Goal: Information Seeking & Learning: Learn about a topic

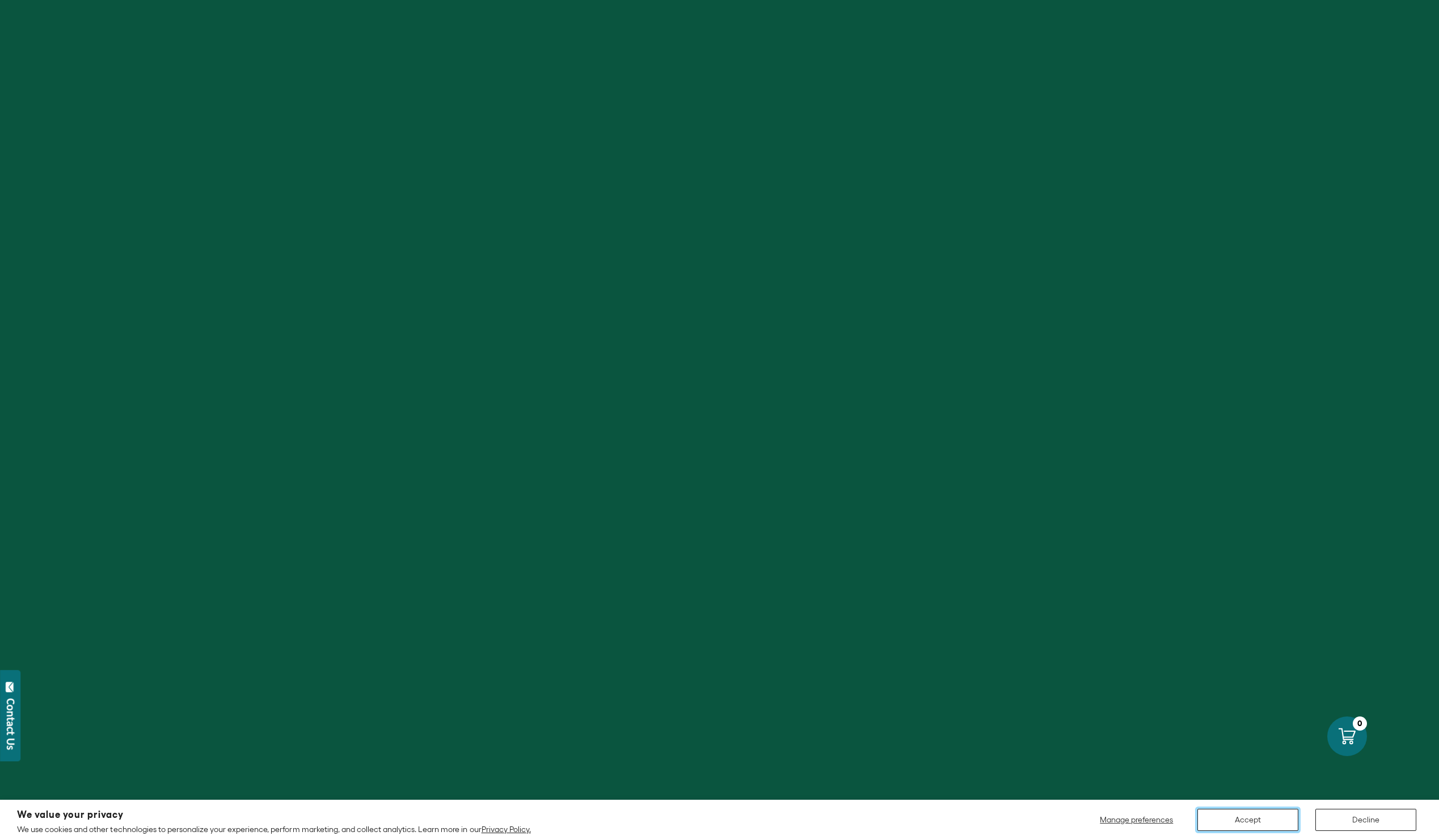
click at [1240, 826] on button "Accept" at bounding box center [1247, 820] width 101 height 22
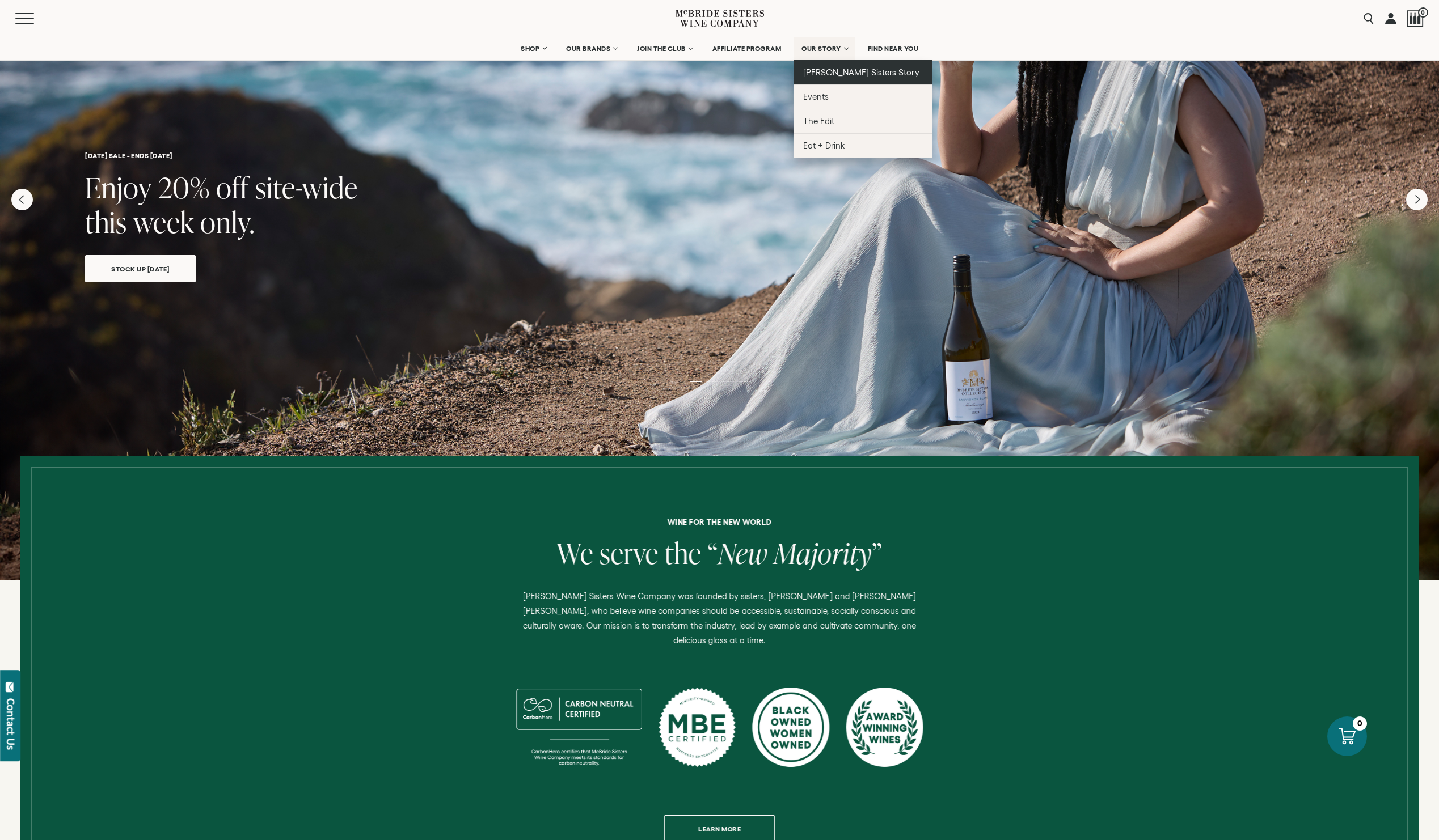
click at [818, 72] on span "[PERSON_NAME] Sisters Story" at bounding box center [861, 72] width 116 height 10
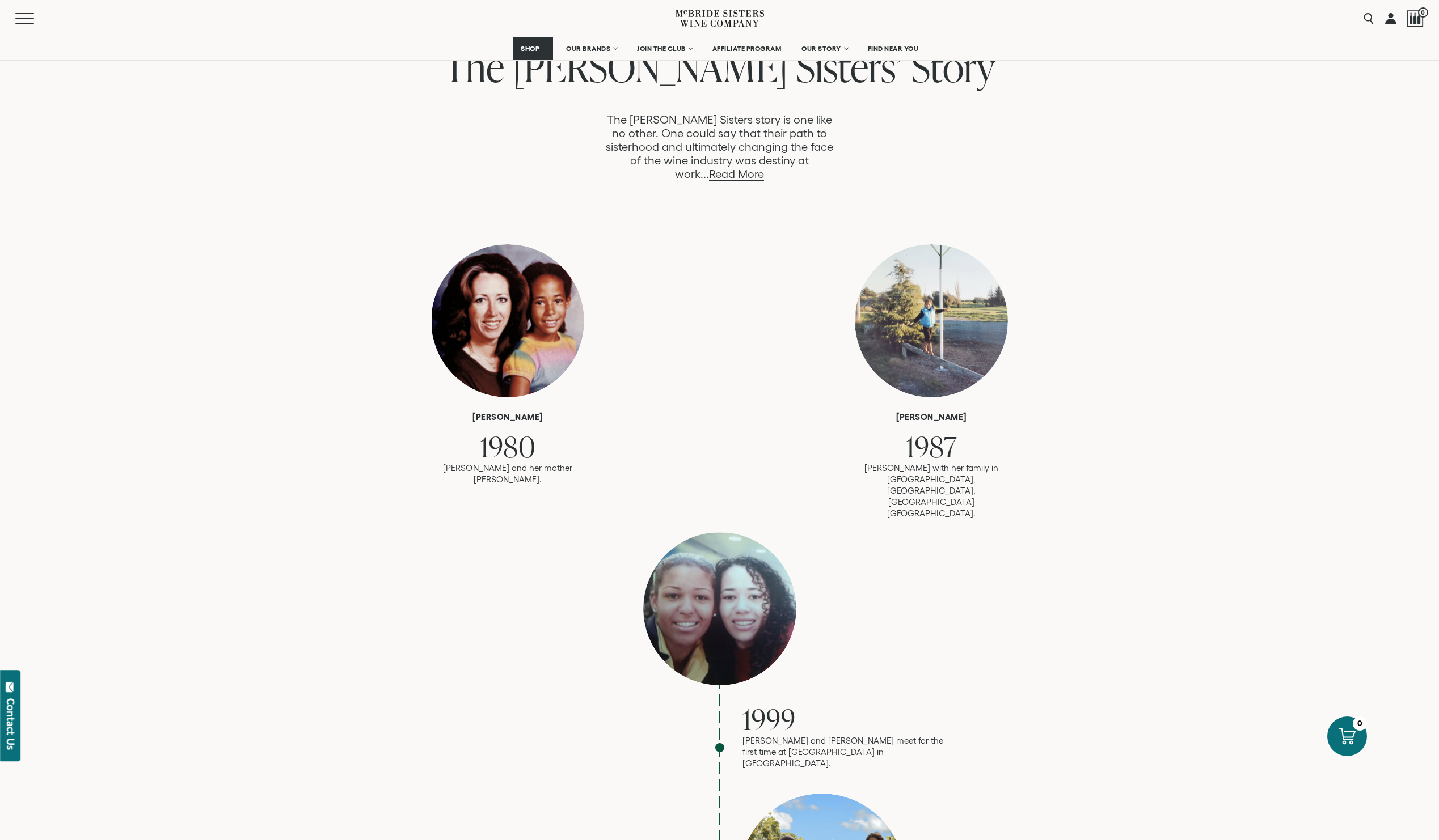
scroll to position [397, 0]
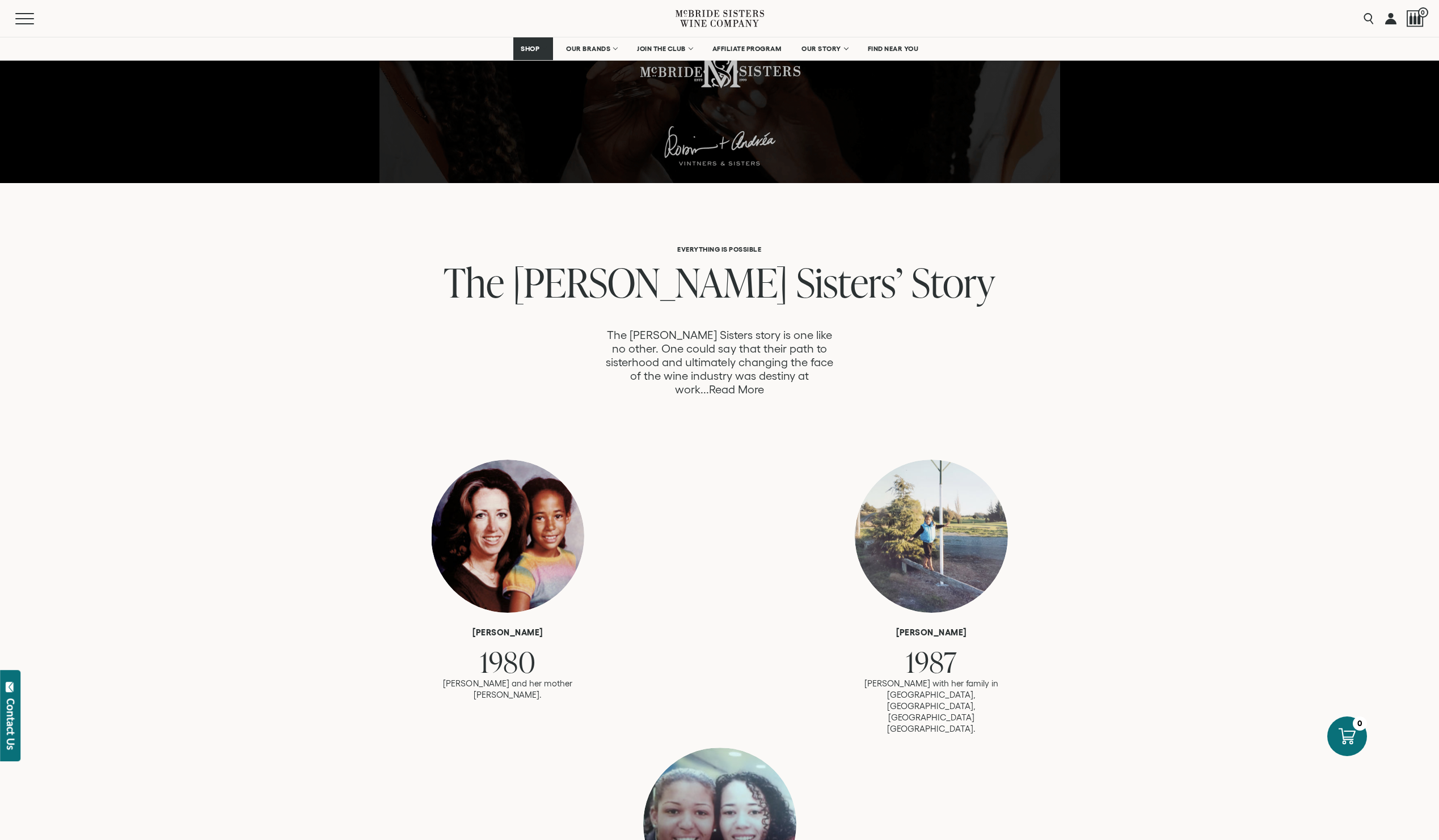
click at [764, 383] on link "Read More" at bounding box center [737, 390] width 55 height 13
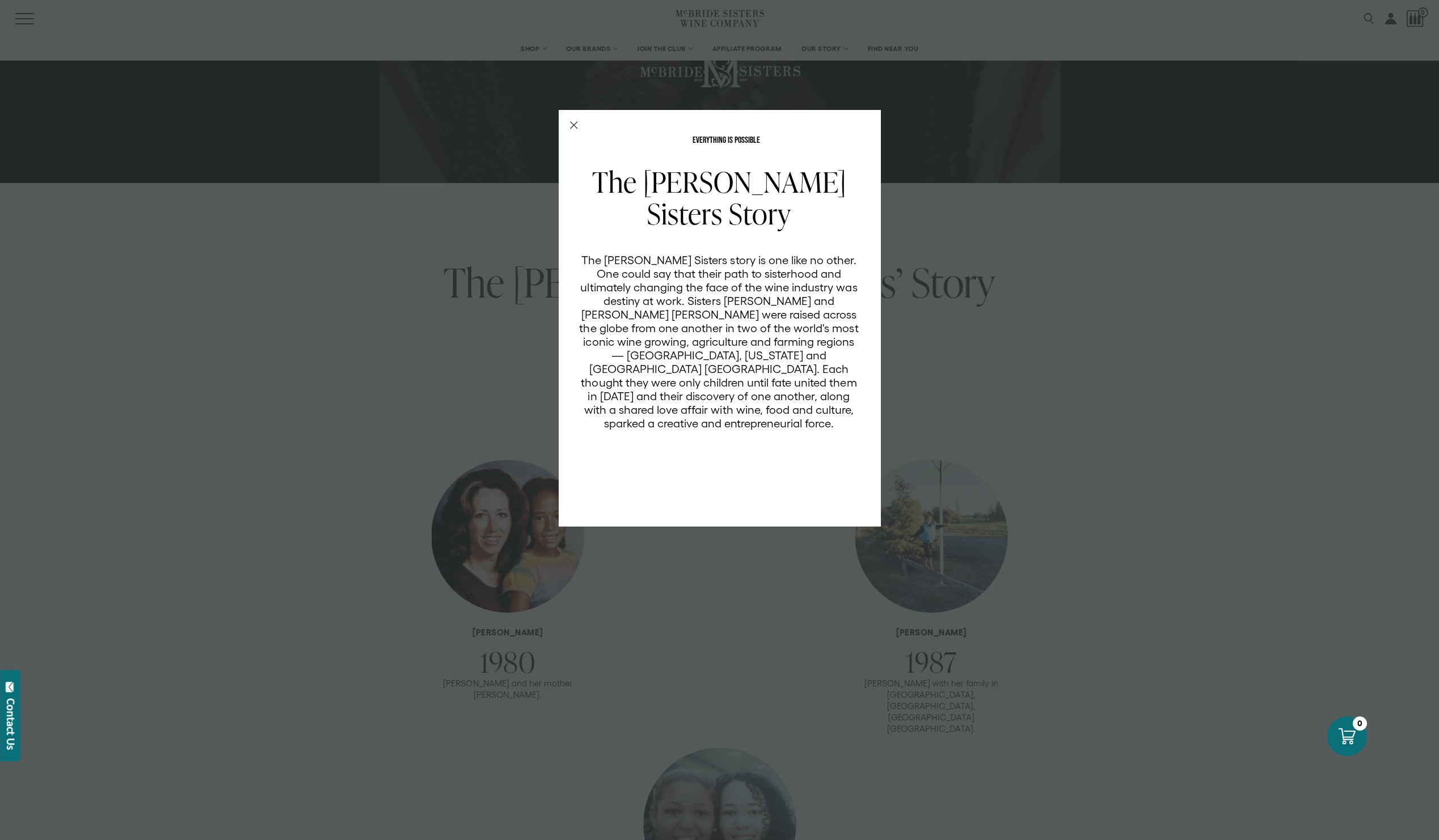
scroll to position [0, 0]
click at [576, 127] on line "Close Modal" at bounding box center [573, 125] width 7 height 7
